Goal: Information Seeking & Learning: Learn about a topic

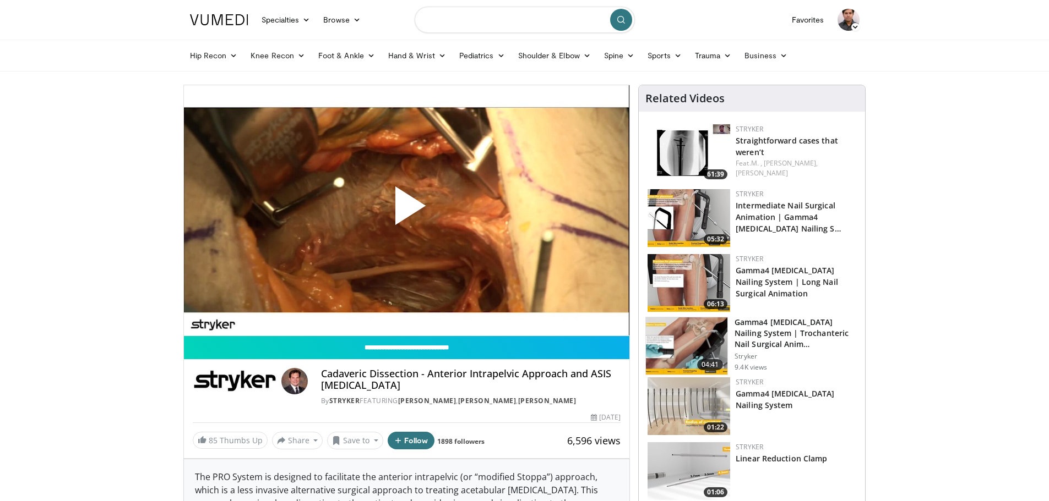
click at [536, 20] on input "Search topics, interventions" at bounding box center [524, 20] width 220 height 26
type input "******"
click at [621, 21] on icon "submit" at bounding box center [620, 19] width 9 height 9
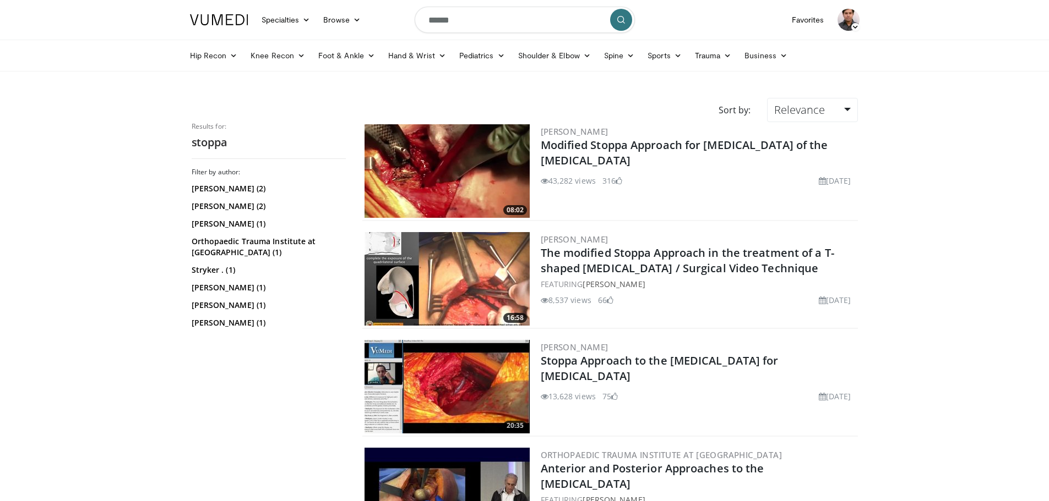
click at [464, 282] on img at bounding box center [446, 279] width 165 height 94
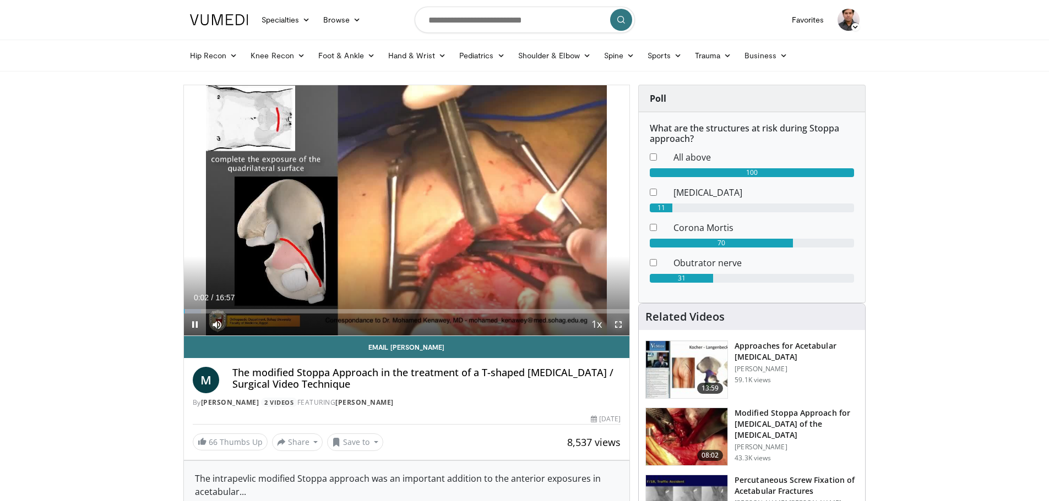
click at [618, 325] on span "Video Player" at bounding box center [618, 325] width 22 height 22
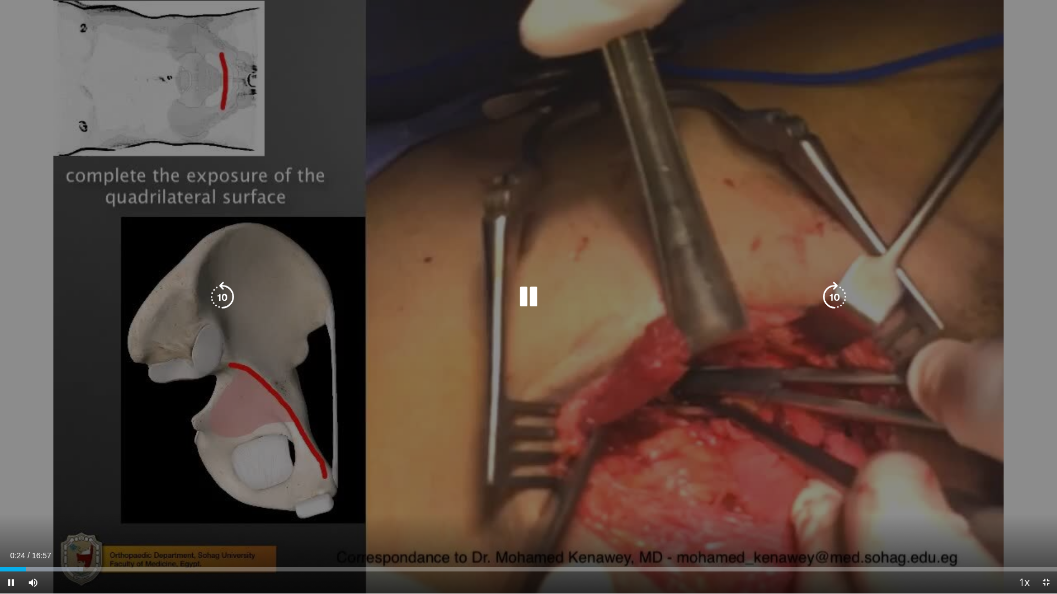
click at [531, 299] on icon "Video Player" at bounding box center [528, 297] width 31 height 31
click at [529, 297] on icon "Video Player" at bounding box center [528, 297] width 31 height 31
click at [528, 296] on icon "Video Player" at bounding box center [528, 297] width 31 height 31
